Goal: Navigation & Orientation: Find specific page/section

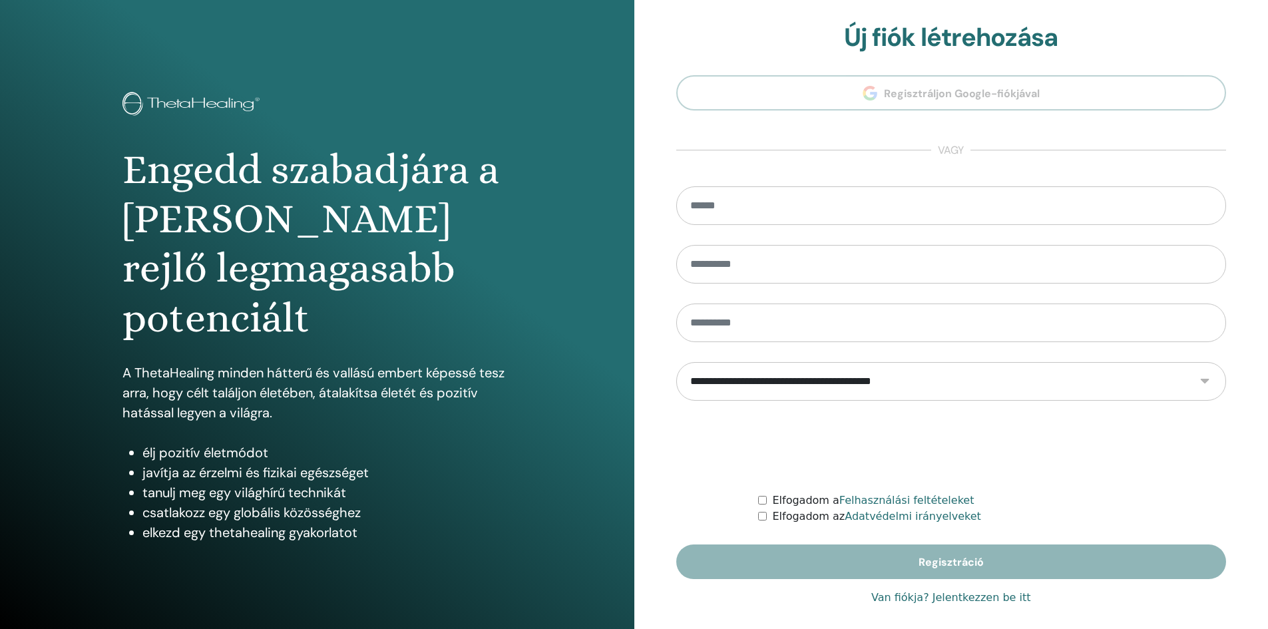
click at [982, 598] on font "Van fiókja? Jelentkezzen be itt" at bounding box center [950, 597] width 159 height 13
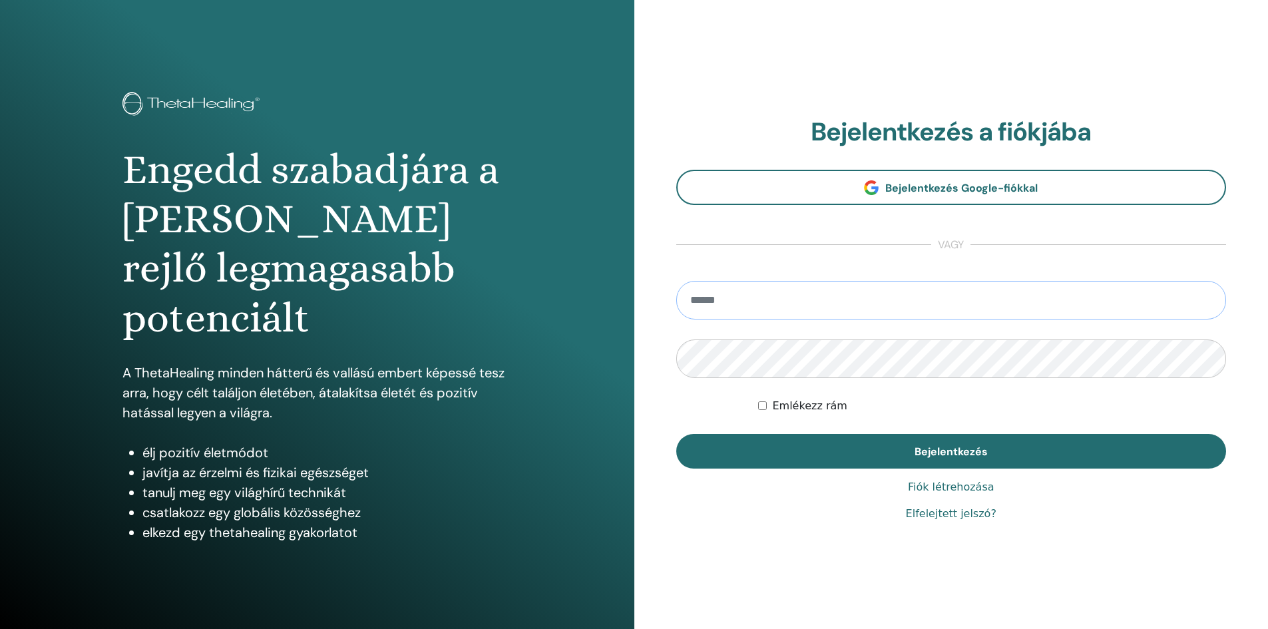
click at [785, 294] on input "email" at bounding box center [951, 300] width 550 height 39
type input "**********"
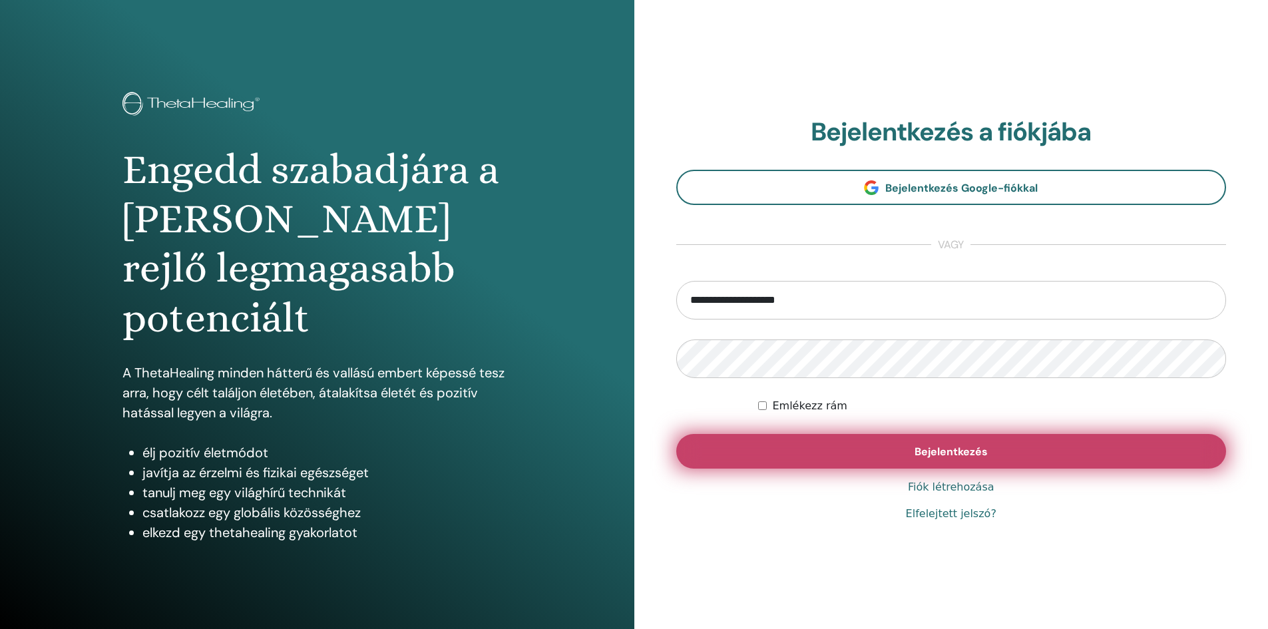
click at [950, 455] on font "Bejelentkezés" at bounding box center [950, 452] width 73 height 14
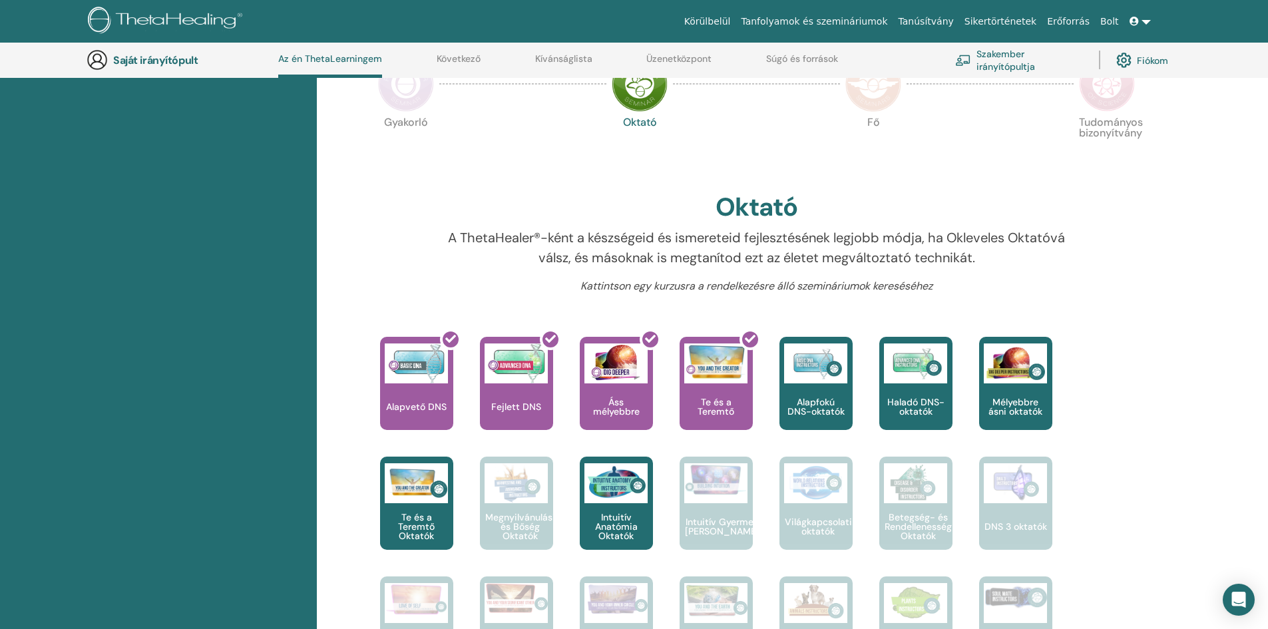
scroll to position [368, 0]
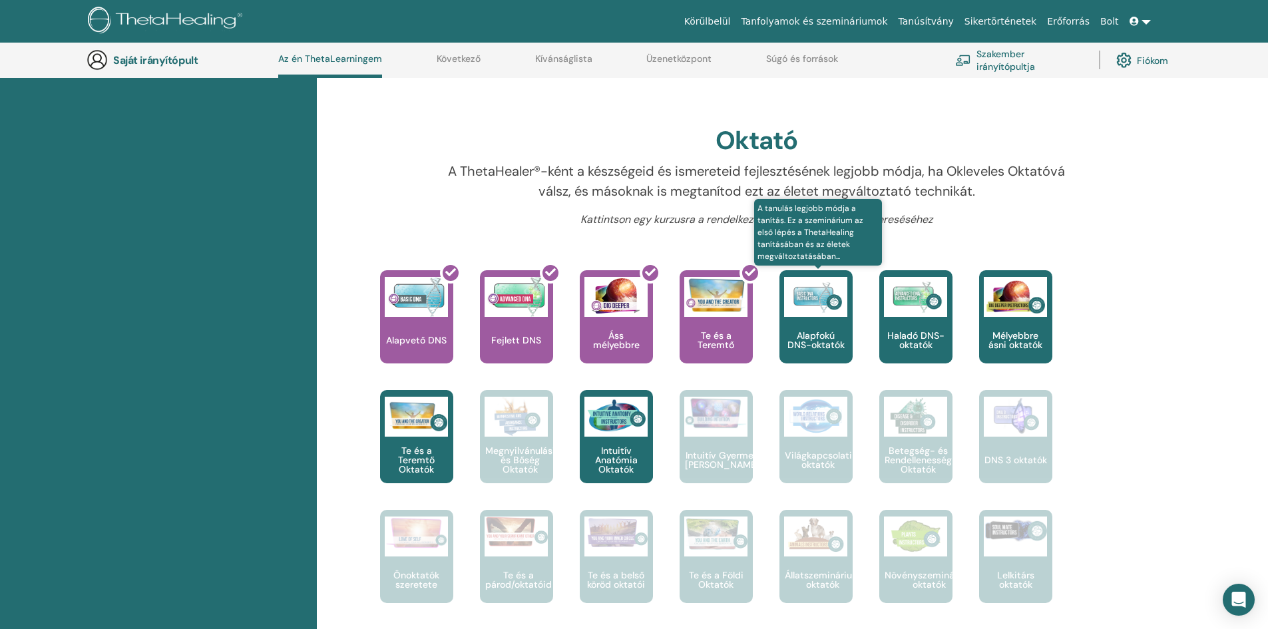
click at [825, 319] on div "Alapfokú DNS-oktatók" at bounding box center [815, 316] width 73 height 93
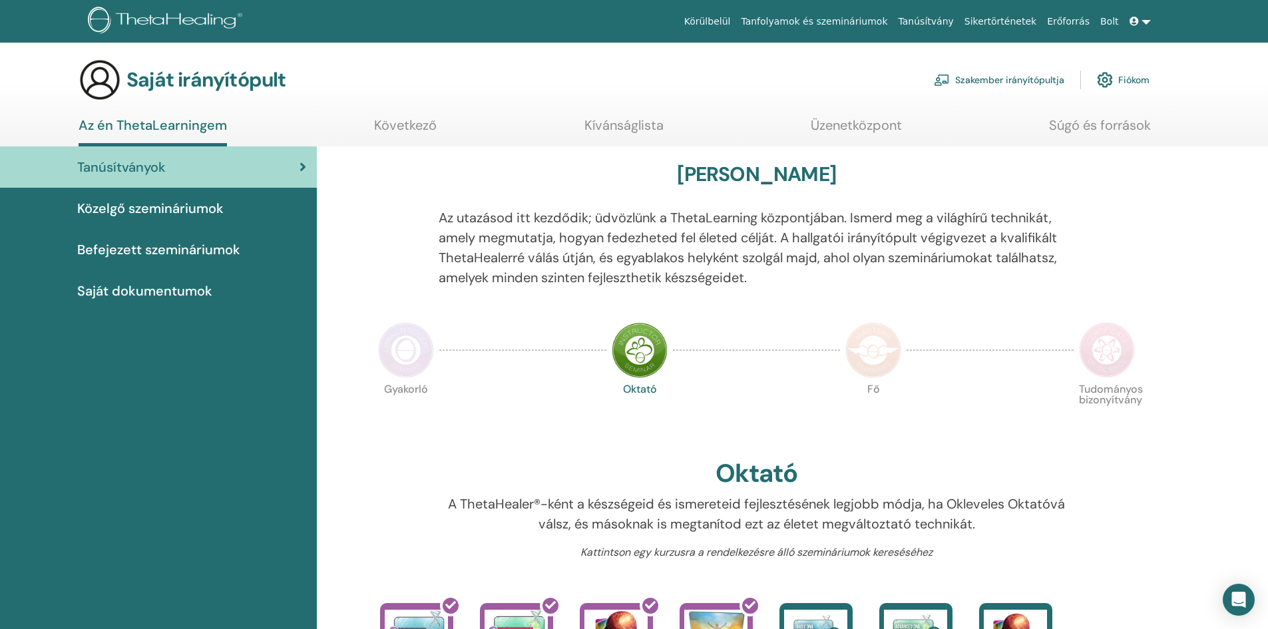
click at [1150, 24] on link at bounding box center [1140, 21] width 32 height 25
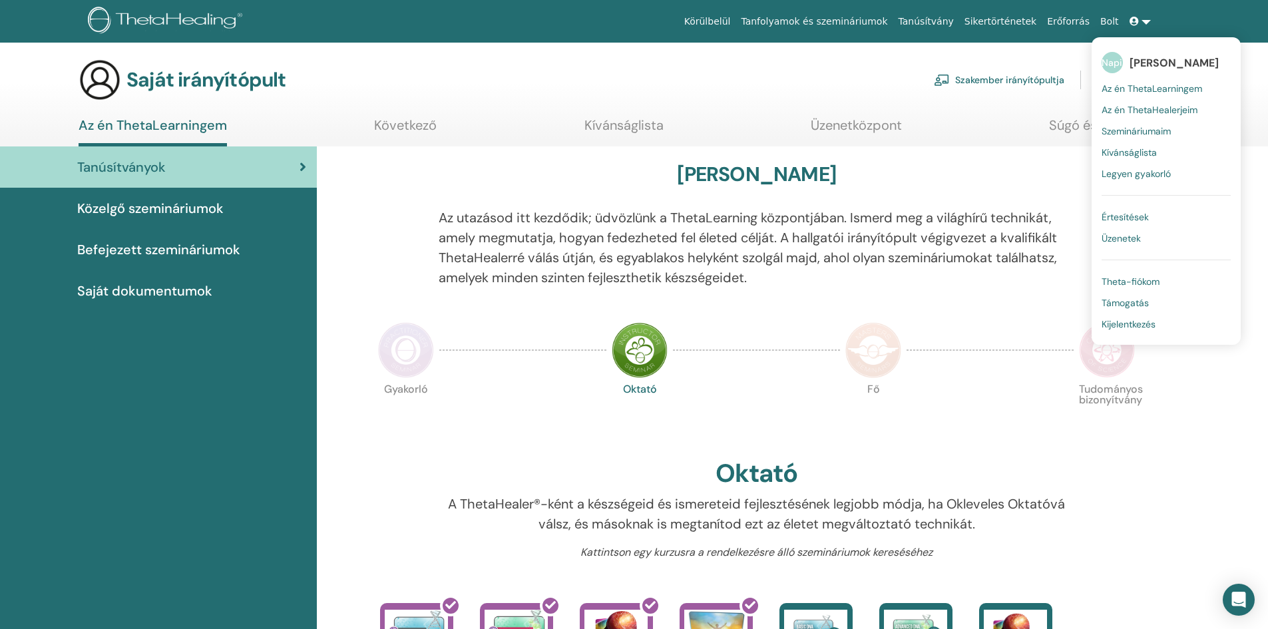
click at [1133, 176] on font "Legyen gyakorló" at bounding box center [1136, 174] width 69 height 12
